Goal: Task Accomplishment & Management: Use online tool/utility

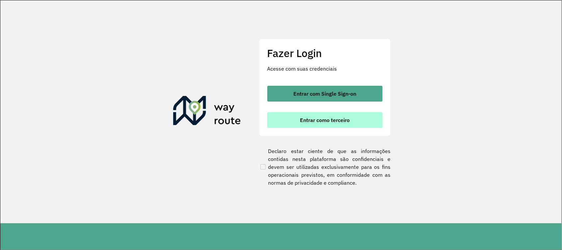
click at [307, 119] on span "Entrar como terceiro" at bounding box center [325, 119] width 50 height 5
click at [302, 117] on span "Entrar como terceiro" at bounding box center [325, 119] width 50 height 5
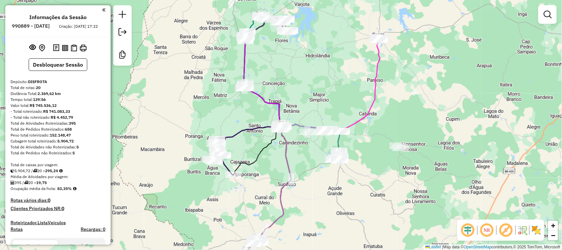
drag, startPoint x: 313, startPoint y: 100, endPoint x: 336, endPoint y: 69, distance: 38.1
click at [336, 69] on div "Janela de atendimento Grade de atendimento Capacidade Transportadoras Veículos …" at bounding box center [281, 125] width 562 height 250
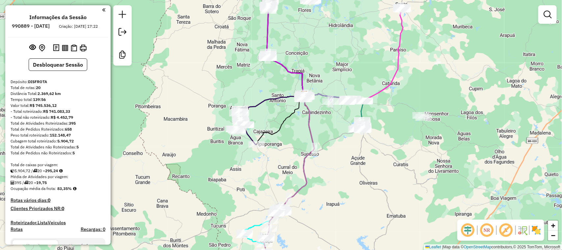
drag, startPoint x: 330, startPoint y: 207, endPoint x: 338, endPoint y: 195, distance: 14.2
click at [337, 195] on div "Janela de atendimento Grade de atendimento Capacidade Transportadoras Veículos …" at bounding box center [281, 125] width 562 height 250
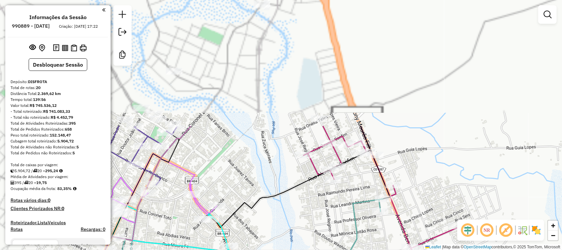
drag, startPoint x: 267, startPoint y: 197, endPoint x: 268, endPoint y: 187, distance: 10.3
click at [267, 197] on icon at bounding box center [291, 176] width 158 height 101
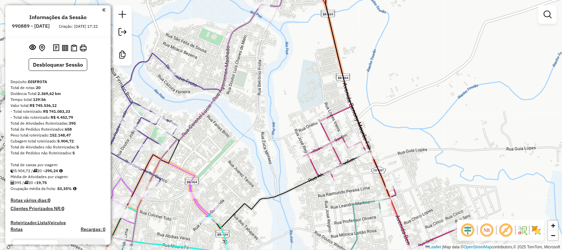
drag, startPoint x: 271, startPoint y: 103, endPoint x: 266, endPoint y: 106, distance: 5.8
click at [268, 106] on div "Janela de atendimento Grade de atendimento Capacidade Transportadoras Veículos …" at bounding box center [281, 125] width 562 height 250
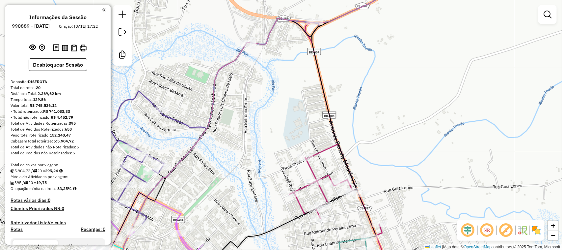
drag, startPoint x: 291, startPoint y: 103, endPoint x: 294, endPoint y: 98, distance: 5.9
click at [293, 98] on div "Janela de atendimento Grade de atendimento Capacidade Transportadoras Veículos …" at bounding box center [281, 125] width 562 height 250
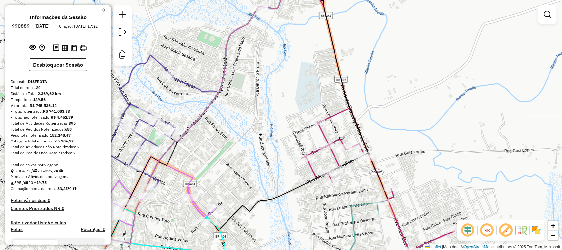
drag, startPoint x: 422, startPoint y: 173, endPoint x: 429, endPoint y: 130, distance: 43.0
click at [429, 132] on div "Janela de atendimento Grade de atendimento Capacidade Transportadoras Veículos …" at bounding box center [281, 125] width 562 height 250
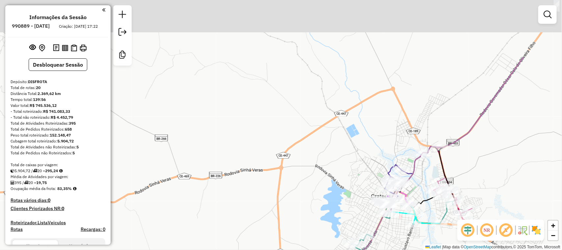
drag, startPoint x: 496, startPoint y: 107, endPoint x: 501, endPoint y: 157, distance: 50.6
click at [501, 157] on div "Janela de atendimento Grade de atendimento Capacidade Transportadoras Veículos …" at bounding box center [281, 125] width 562 height 250
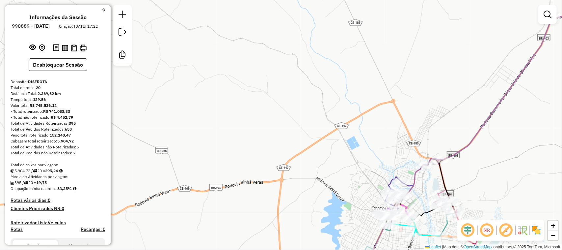
drag, startPoint x: 481, startPoint y: 175, endPoint x: 478, endPoint y: 140, distance: 35.7
click at [478, 139] on div "Janela de atendimento Grade de atendimento Capacidade Transportadoras Veículos …" at bounding box center [281, 125] width 562 height 250
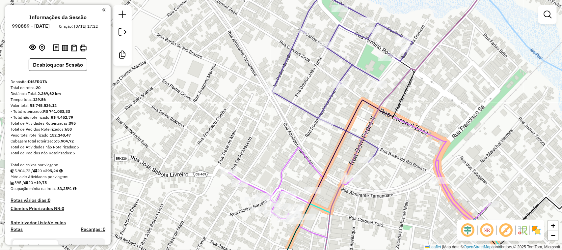
drag, startPoint x: 486, startPoint y: 87, endPoint x: 362, endPoint y: 108, distance: 126.1
click at [362, 108] on div "Janela de atendimento Grade de atendimento Capacidade Transportadoras Veículos …" at bounding box center [281, 125] width 562 height 250
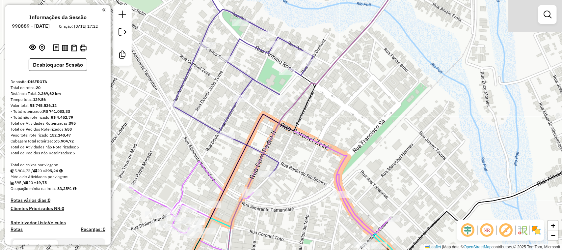
drag, startPoint x: 444, startPoint y: 93, endPoint x: 336, endPoint y: 118, distance: 110.8
click at [338, 118] on div "Janela de atendimento Grade de atendimento Capacidade Transportadoras Veículos …" at bounding box center [281, 125] width 562 height 250
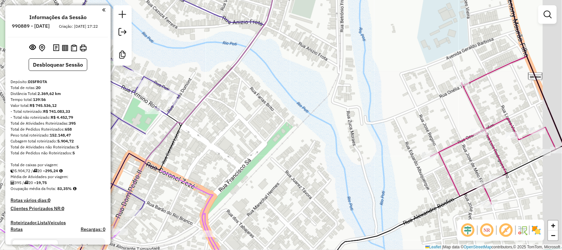
drag, startPoint x: 446, startPoint y: 105, endPoint x: 335, endPoint y: 129, distance: 113.6
click at [337, 134] on div "Janela de atendimento Grade de atendimento Capacidade Transportadoras Veículos …" at bounding box center [281, 125] width 562 height 250
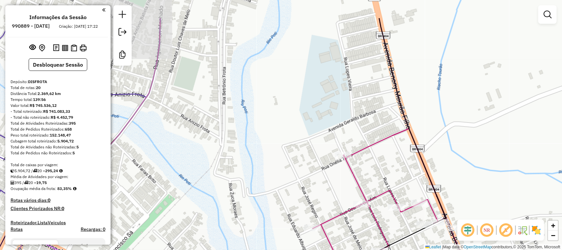
drag, startPoint x: 331, startPoint y: 58, endPoint x: 270, endPoint y: 153, distance: 112.9
click at [291, 184] on div "Janela de atendimento Grade de atendimento Capacidade Transportadoras Veículos …" at bounding box center [281, 125] width 562 height 250
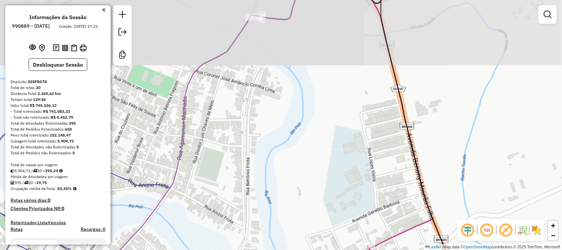
drag, startPoint x: 314, startPoint y: 135, endPoint x: 358, endPoint y: 128, distance: 44.0
click at [356, 135] on div "Janela de atendimento Grade de atendimento Capacidade Transportadoras Veículos …" at bounding box center [281, 125] width 562 height 250
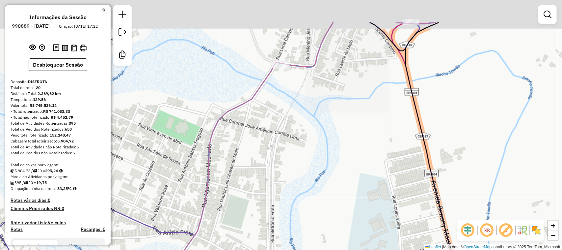
drag, startPoint x: 340, startPoint y: 162, endPoint x: 327, endPoint y: 182, distance: 24.0
click at [327, 182] on div "Janela de atendimento Grade de atendimento Capacidade Transportadoras Veículos …" at bounding box center [281, 125] width 562 height 250
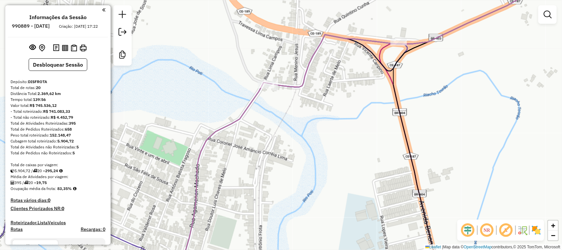
drag, startPoint x: 404, startPoint y: 163, endPoint x: 388, endPoint y: 45, distance: 118.9
click at [391, 58] on div "Janela de atendimento Grade de atendimento Capacidade Transportadoras Veículos …" at bounding box center [281, 125] width 562 height 250
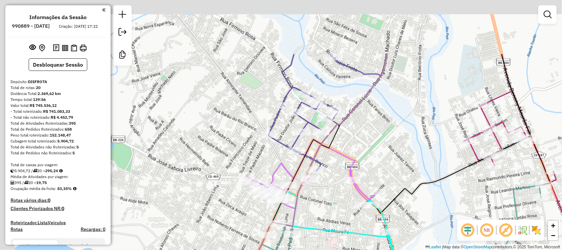
drag, startPoint x: 426, startPoint y: 188, endPoint x: 435, endPoint y: 201, distance: 16.4
click at [435, 201] on div "Janela de atendimento Grade de atendimento Capacidade Transportadoras Veículos …" at bounding box center [281, 125] width 562 height 250
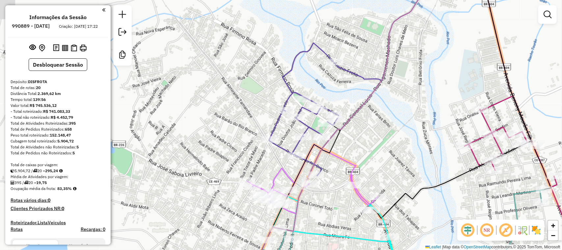
drag, startPoint x: 427, startPoint y: 107, endPoint x: 431, endPoint y: 162, distance: 55.1
click at [433, 170] on div "Janela de atendimento Grade de atendimento Capacidade Transportadoras Veículos …" at bounding box center [281, 125] width 562 height 250
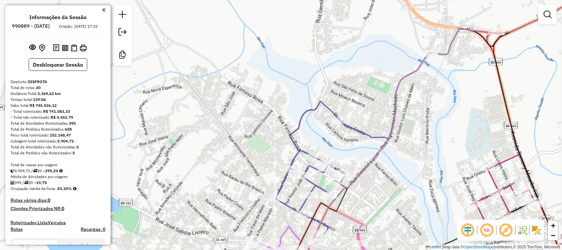
drag, startPoint x: 416, startPoint y: 184, endPoint x: 418, endPoint y: 171, distance: 13.4
click at [418, 171] on div "Janela de atendimento Grade de atendimento Capacidade Transportadoras Veículos …" at bounding box center [281, 125] width 562 height 250
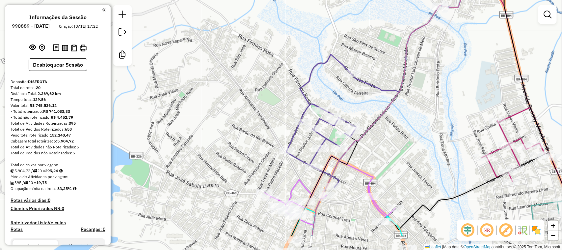
drag, startPoint x: 433, startPoint y: 128, endPoint x: 443, endPoint y: 84, distance: 45.2
click at [443, 86] on div "Janela de atendimento Grade de atendimento Capacidade Transportadoras Veículos …" at bounding box center [281, 125] width 562 height 250
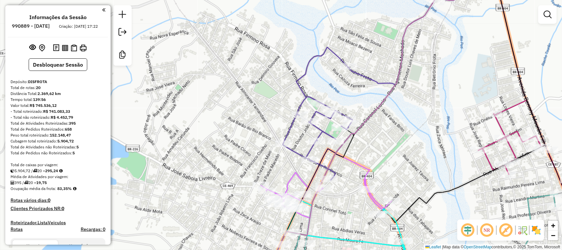
drag, startPoint x: 424, startPoint y: 152, endPoint x: 401, endPoint y: 144, distance: 24.6
click at [402, 144] on div "Janela de atendimento Grade de atendimento Capacidade Transportadoras Veículos …" at bounding box center [281, 125] width 562 height 250
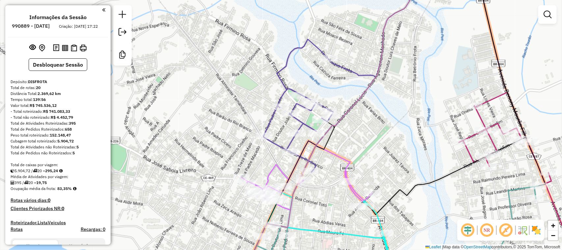
drag, startPoint x: 394, startPoint y: 170, endPoint x: 389, endPoint y: 80, distance: 90.3
click at [389, 81] on div "Janela de atendimento Grade de atendimento Capacidade Transportadoras Veículos …" at bounding box center [281, 125] width 562 height 250
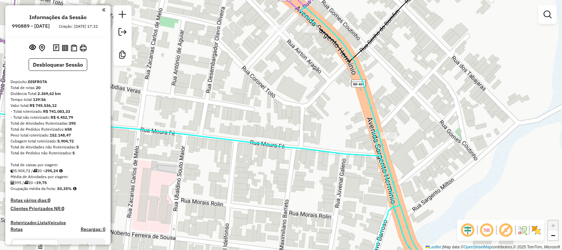
drag, startPoint x: 372, startPoint y: 80, endPoint x: 390, endPoint y: 99, distance: 26.3
click at [397, 103] on div "Janela de atendimento Grade de atendimento Capacidade Transportadoras Veículos …" at bounding box center [281, 125] width 562 height 250
